Goal: Information Seeking & Learning: Learn about a topic

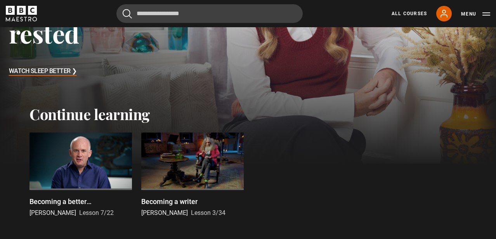
scroll to position [146, 0]
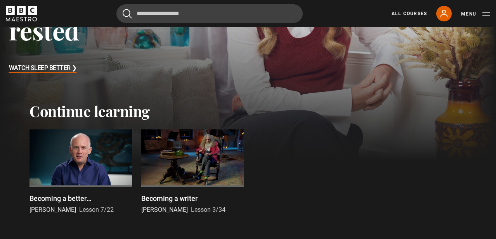
click at [171, 198] on p "Becoming a writer" at bounding box center [169, 198] width 56 height 10
click at [198, 164] on div at bounding box center [192, 157] width 102 height 57
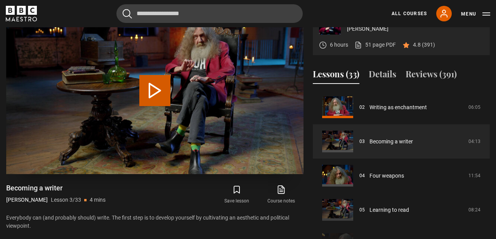
scroll to position [337, 0]
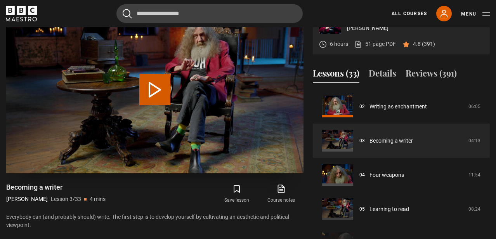
click at [157, 93] on button "Play Lesson Becoming a writer" at bounding box center [154, 89] width 31 height 31
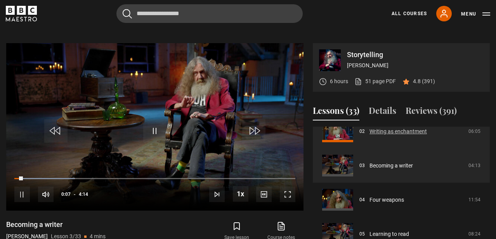
scroll to position [87, 0]
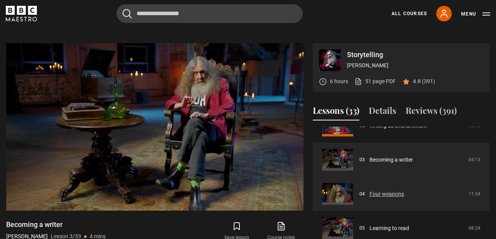
click at [393, 193] on link "Four weapons" at bounding box center [386, 194] width 35 height 8
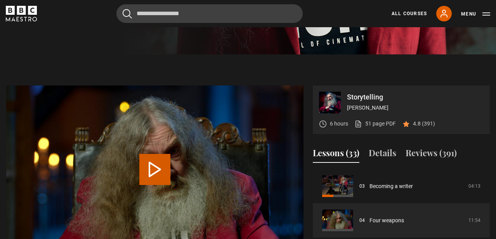
scroll to position [216, 0]
